Goal: Use online tool/utility

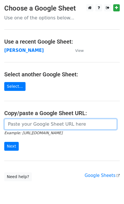
drag, startPoint x: 33, startPoint y: 125, endPoint x: 30, endPoint y: 132, distance: 7.8
click at [33, 125] on input "url" at bounding box center [60, 124] width 113 height 11
paste input "[URL][DOMAIN_NAME]"
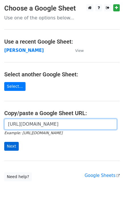
scroll to position [0, 121]
type input "[URL][DOMAIN_NAME]"
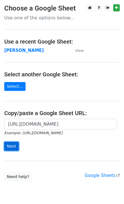
scroll to position [0, 0]
click at [11, 146] on input "Next" at bounding box center [11, 146] width 14 height 9
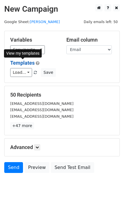
click at [19, 65] on link "Templates" at bounding box center [22, 63] width 24 height 6
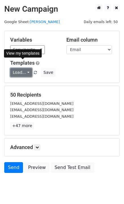
click at [15, 75] on link "Load..." at bounding box center [21, 72] width 22 height 9
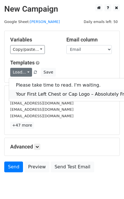
click at [24, 96] on link "Your First Left Chest or Cap Logo – Absolutely Free" at bounding box center [73, 94] width 128 height 9
